Goal: Transaction & Acquisition: Purchase product/service

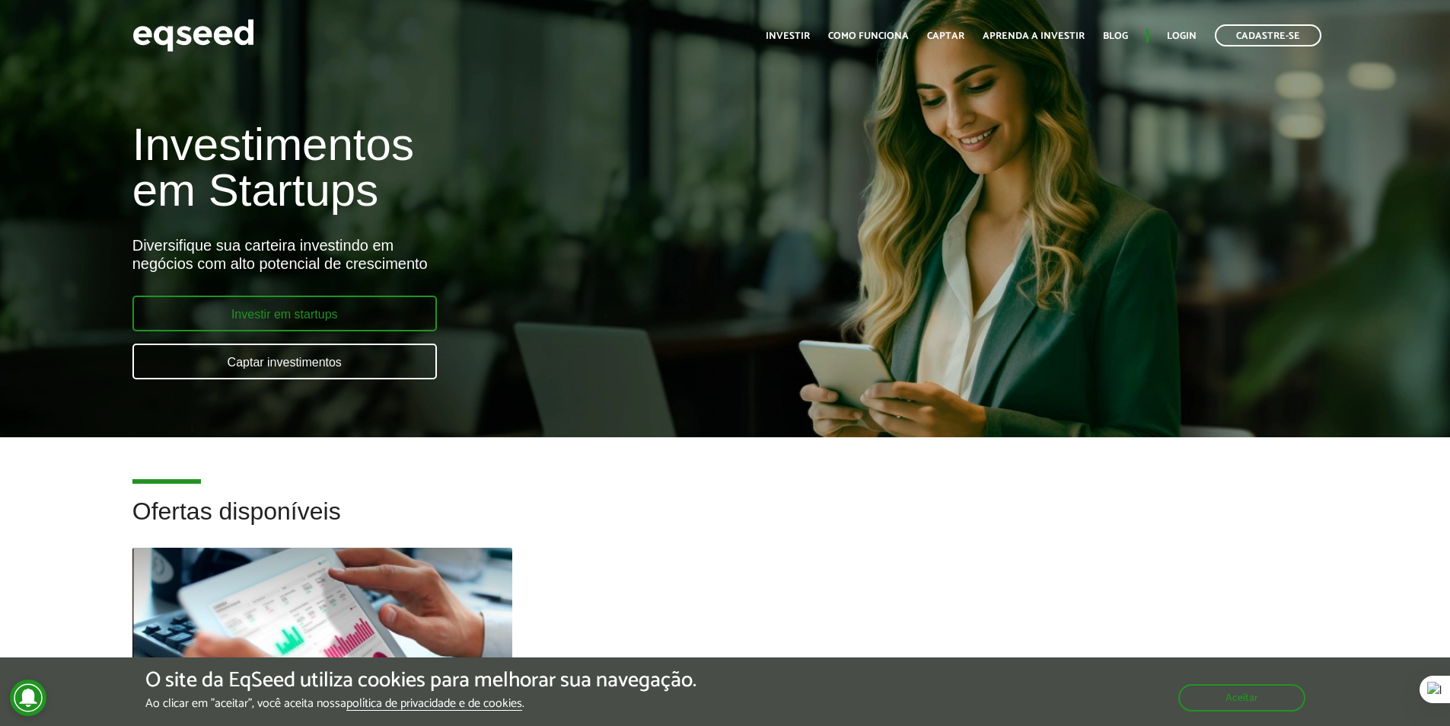
click at [392, 305] on link "Investir em startups" at bounding box center [284, 313] width 305 height 36
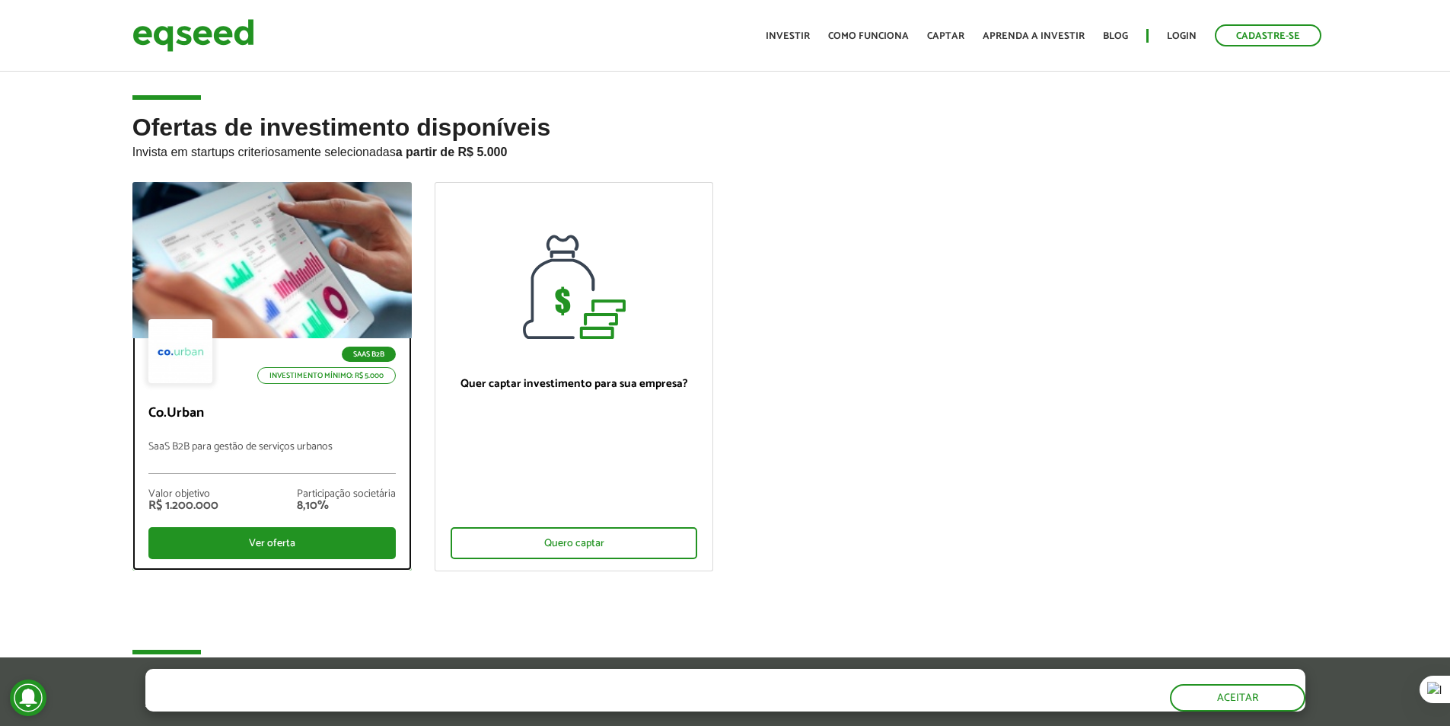
click at [303, 311] on div at bounding box center [271, 260] width 335 height 187
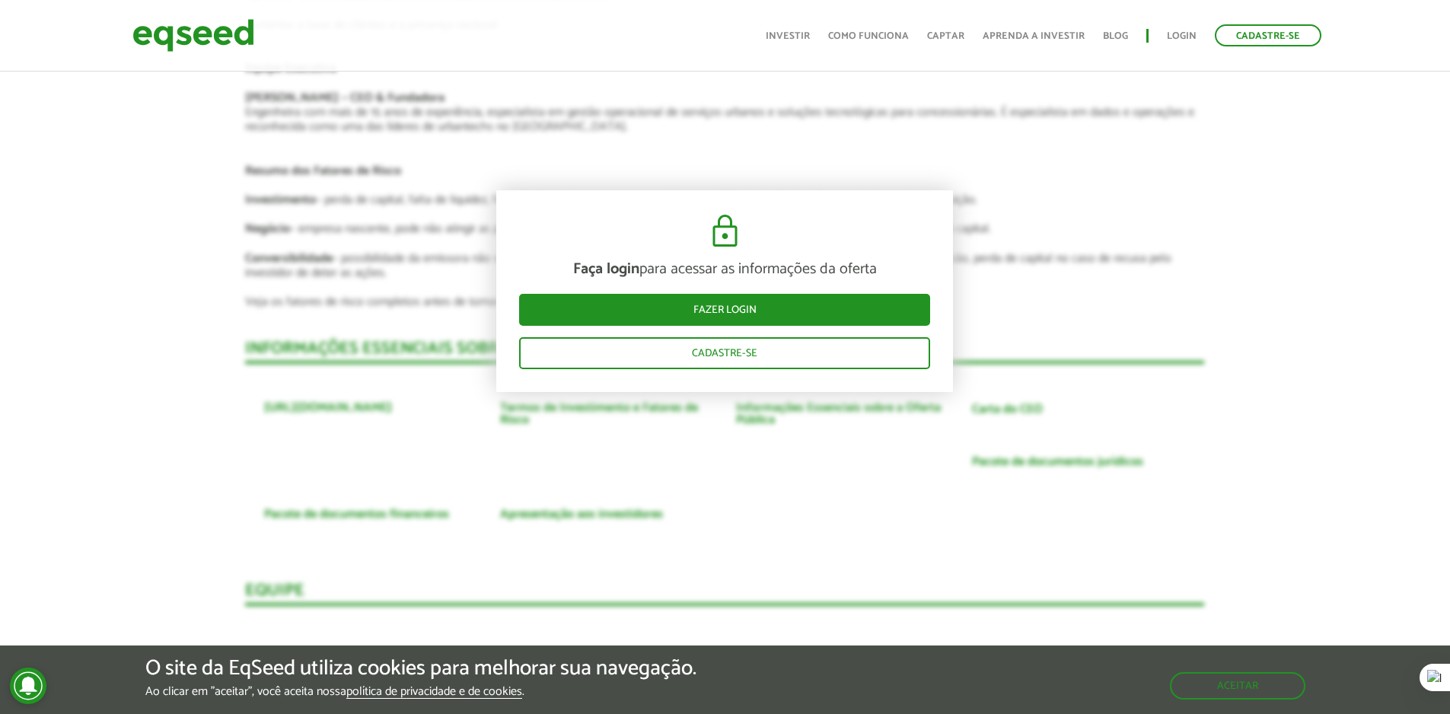
scroll to position [3198, 0]
